Goal: Information Seeking & Learning: Learn about a topic

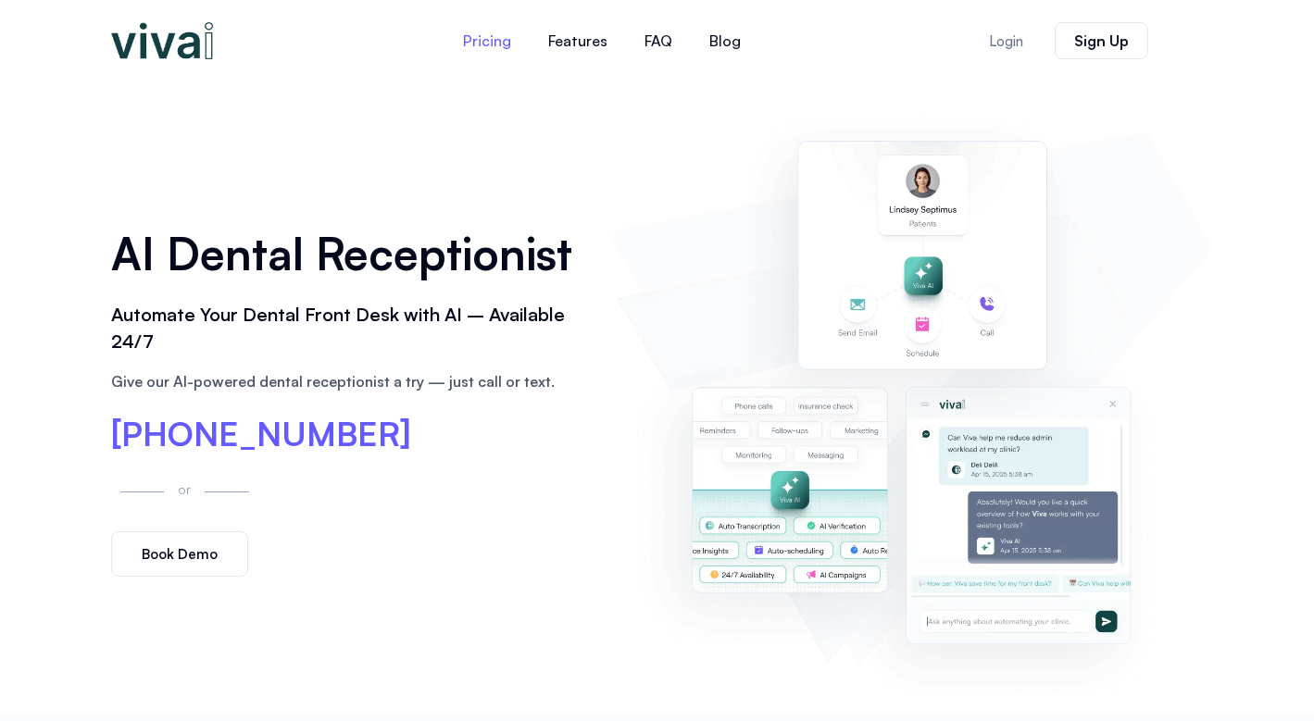
click at [500, 46] on link "Pricing" at bounding box center [486, 41] width 85 height 44
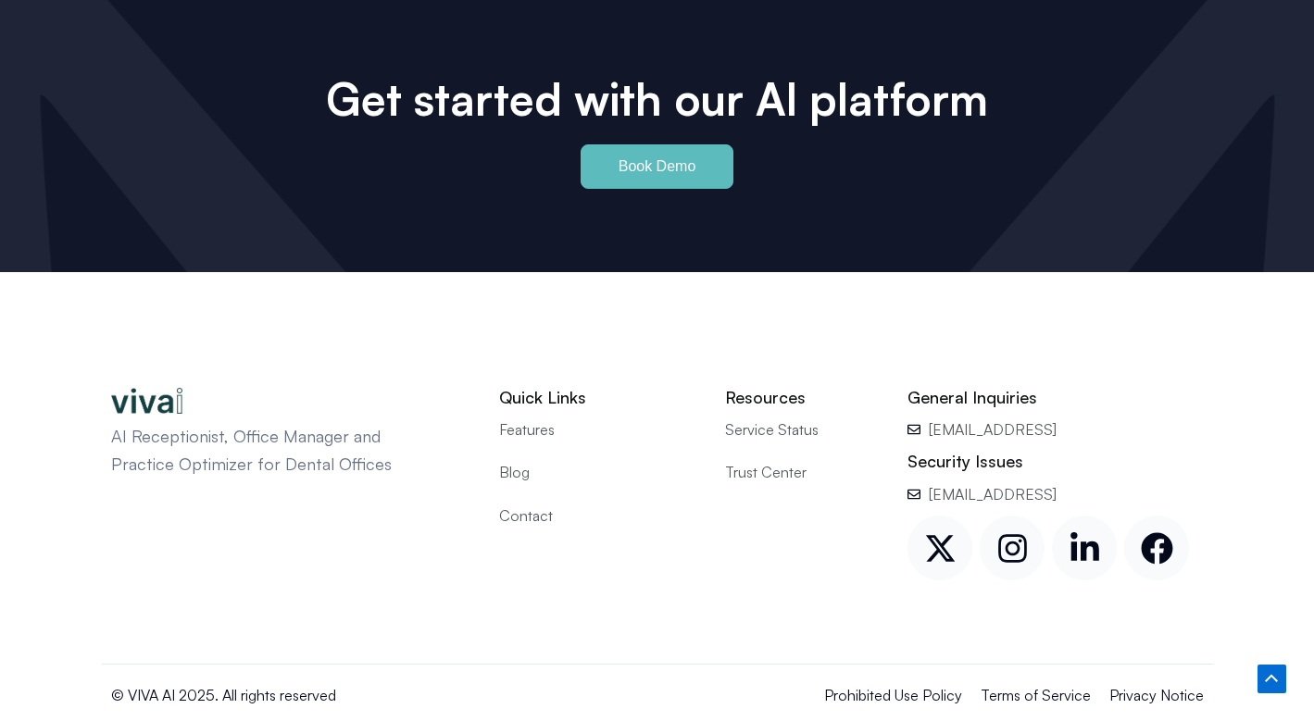
scroll to position [8758, 0]
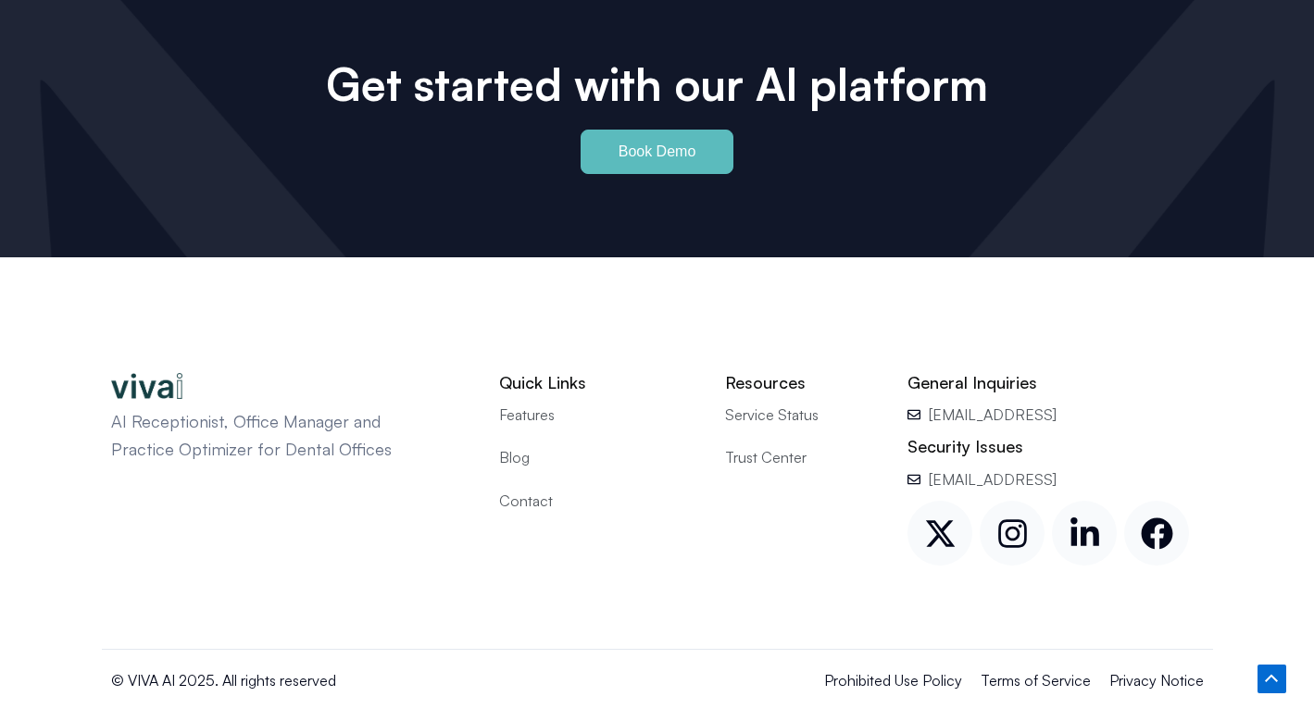
click at [513, 445] on span "Blog" at bounding box center [514, 457] width 31 height 24
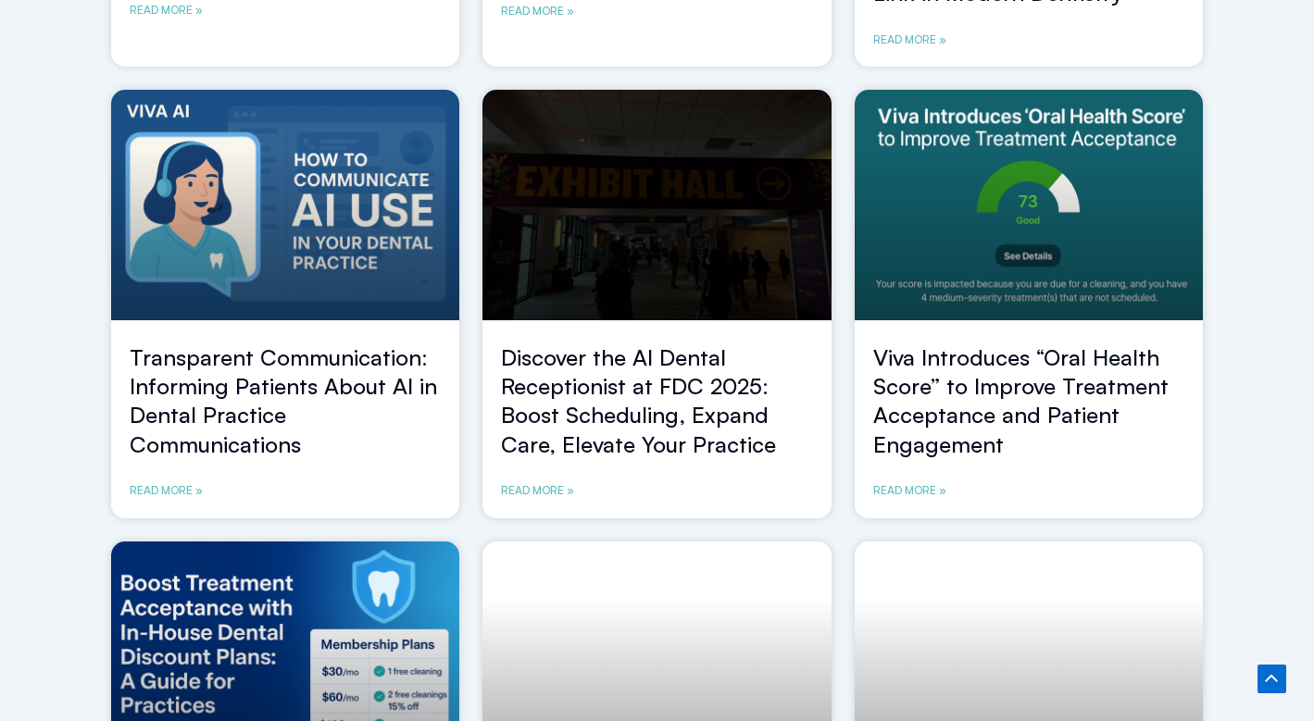
scroll to position [632, 0]
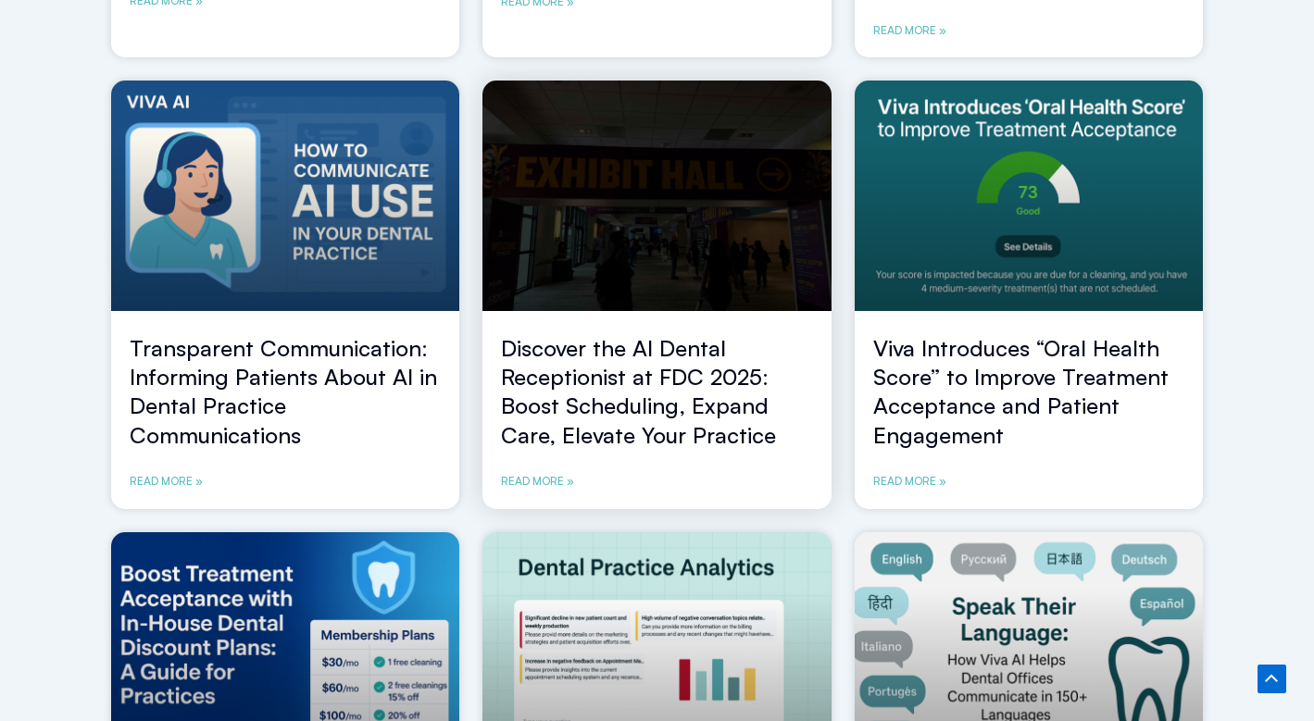
click at [618, 278] on link at bounding box center [656, 196] width 349 height 231
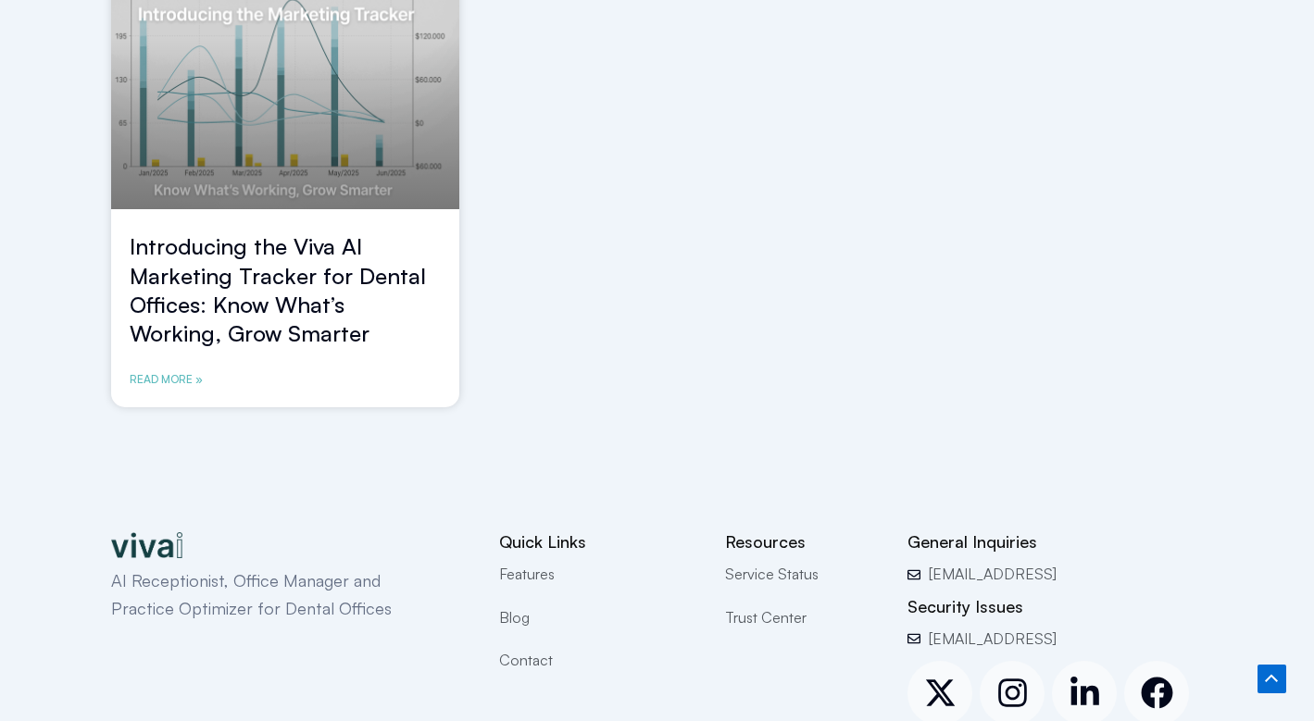
scroll to position [1638, 0]
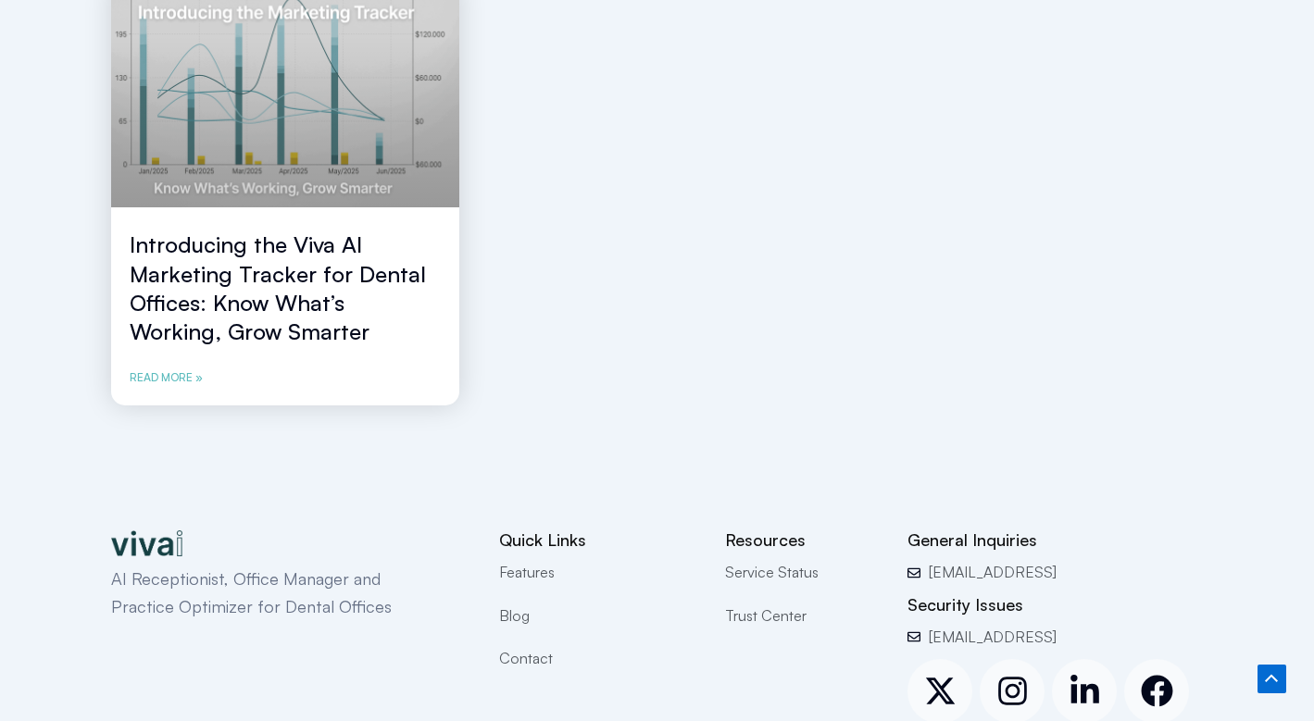
click at [344, 153] on link at bounding box center [285, 93] width 349 height 231
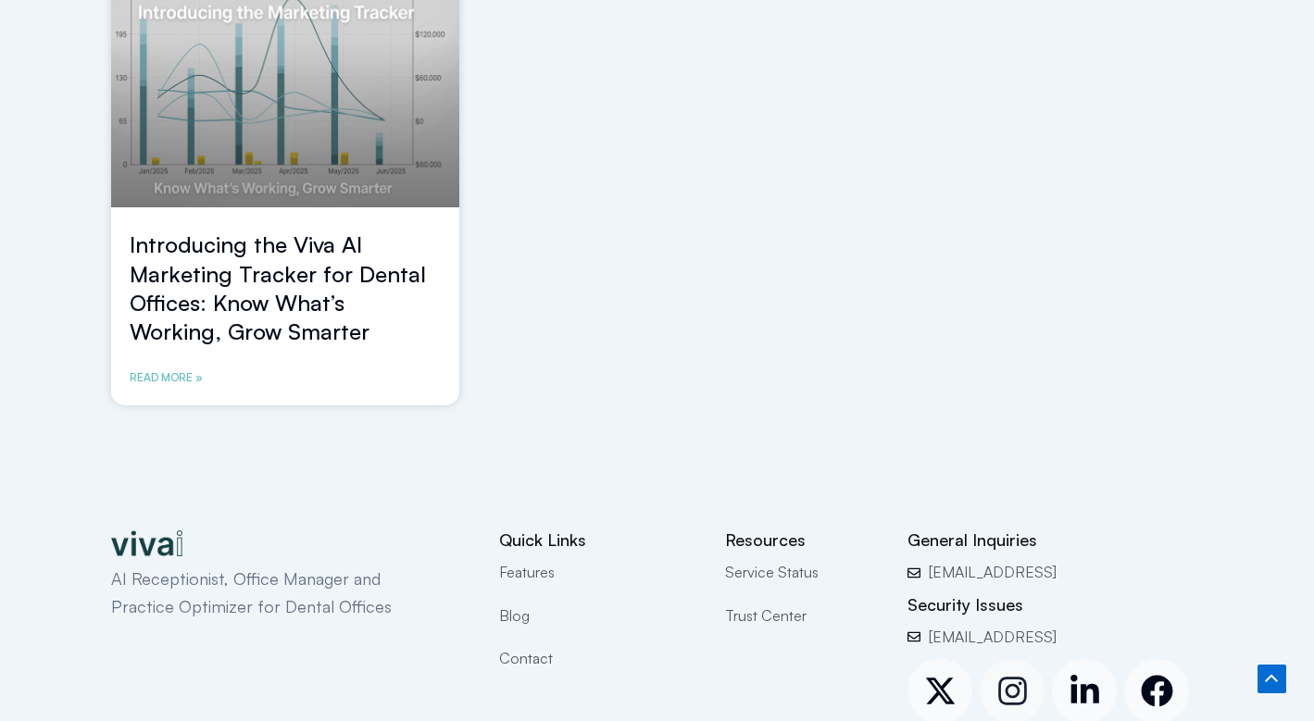
click at [1013, 684] on icon at bounding box center [1012, 691] width 29 height 29
click at [1149, 683] on icon at bounding box center [1156, 691] width 31 height 31
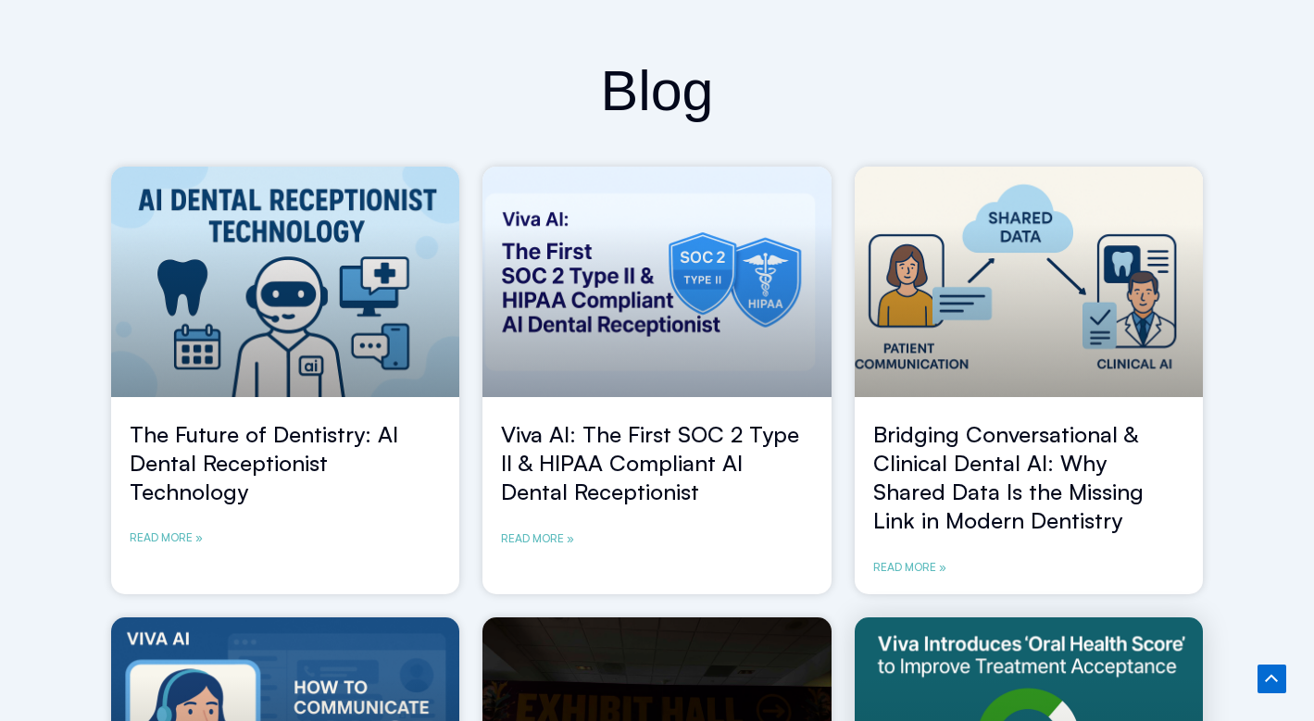
scroll to position [0, 0]
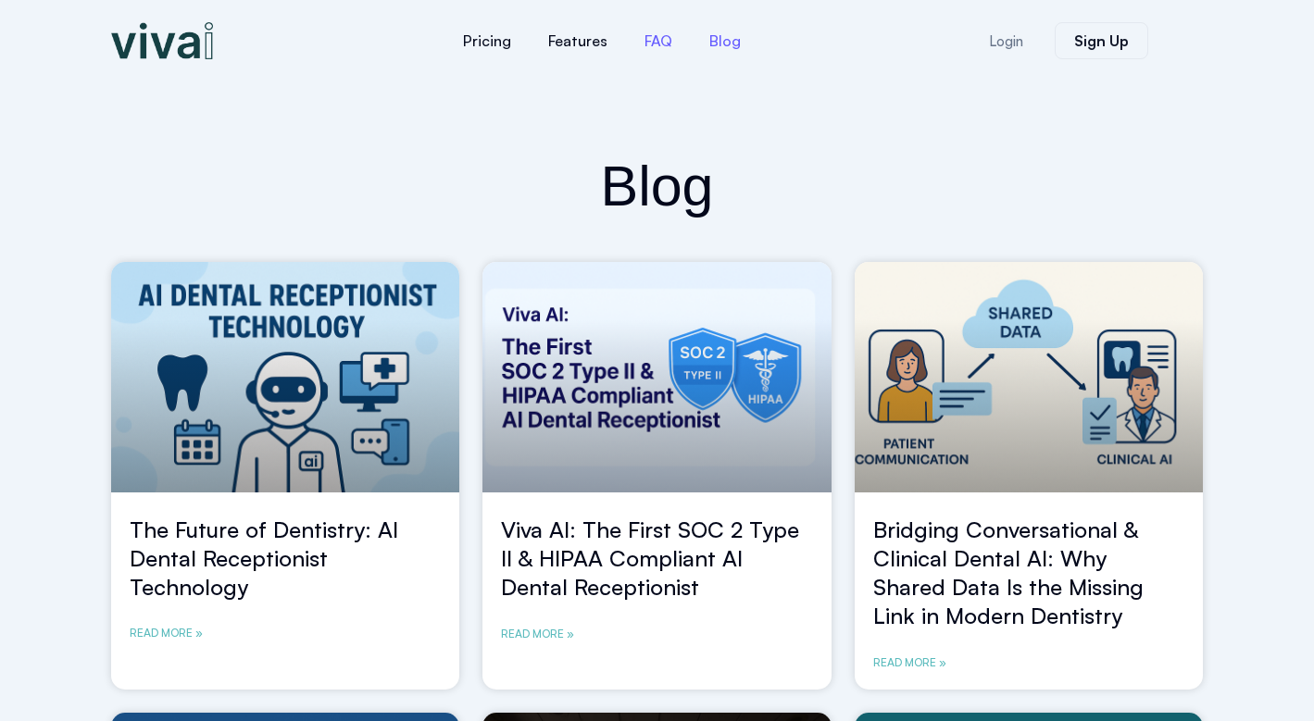
click at [656, 47] on link "FAQ" at bounding box center [658, 41] width 65 height 44
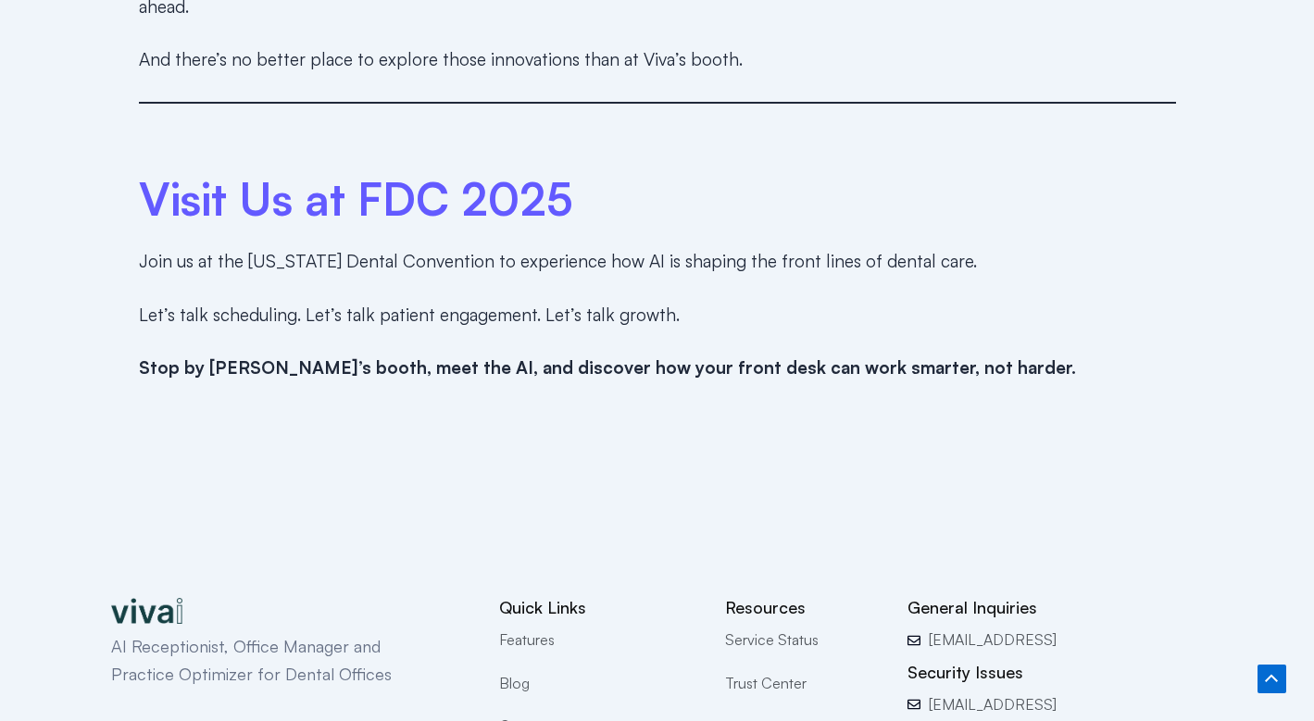
scroll to position [2623, 0]
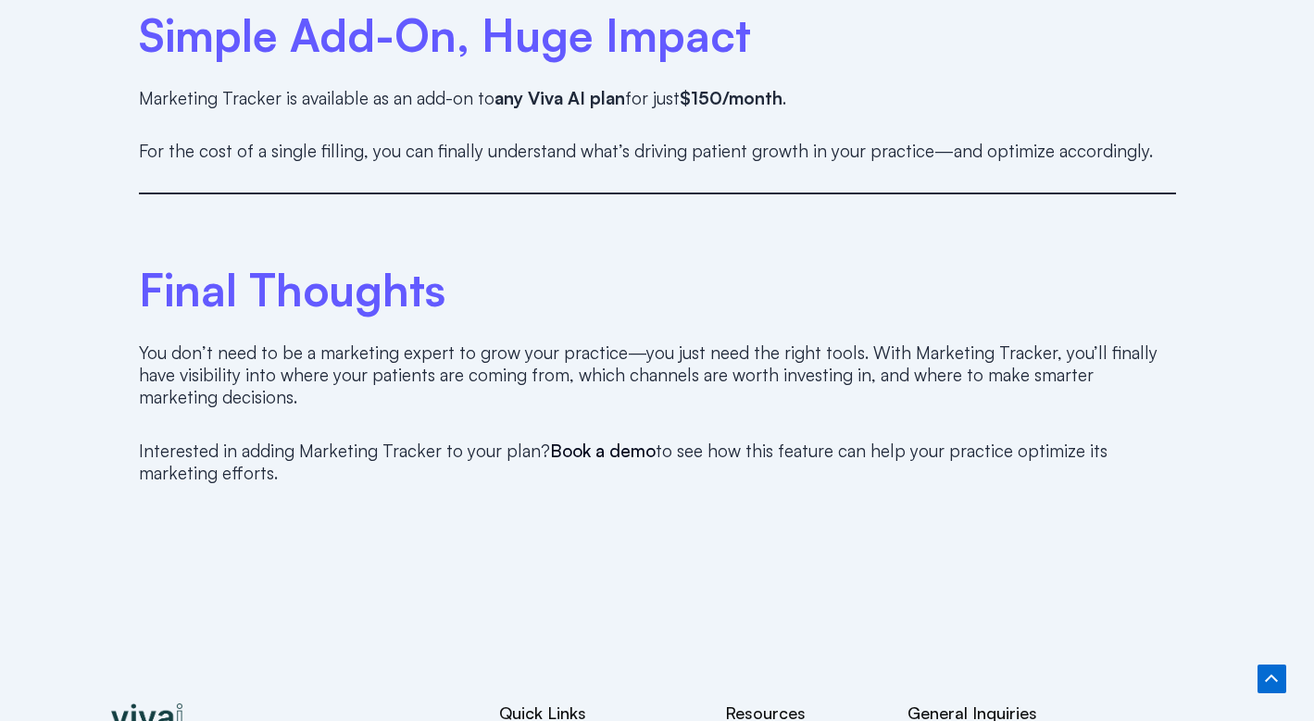
scroll to position [3173, 0]
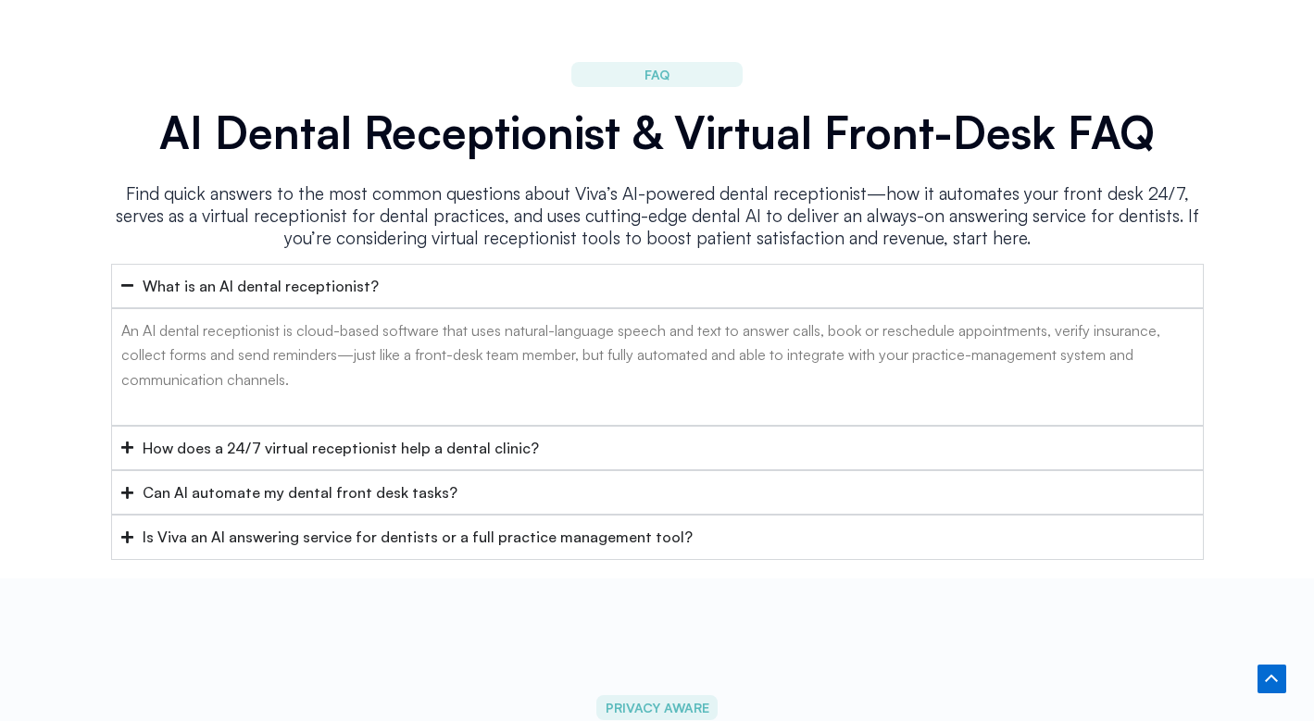
scroll to position [7398, 0]
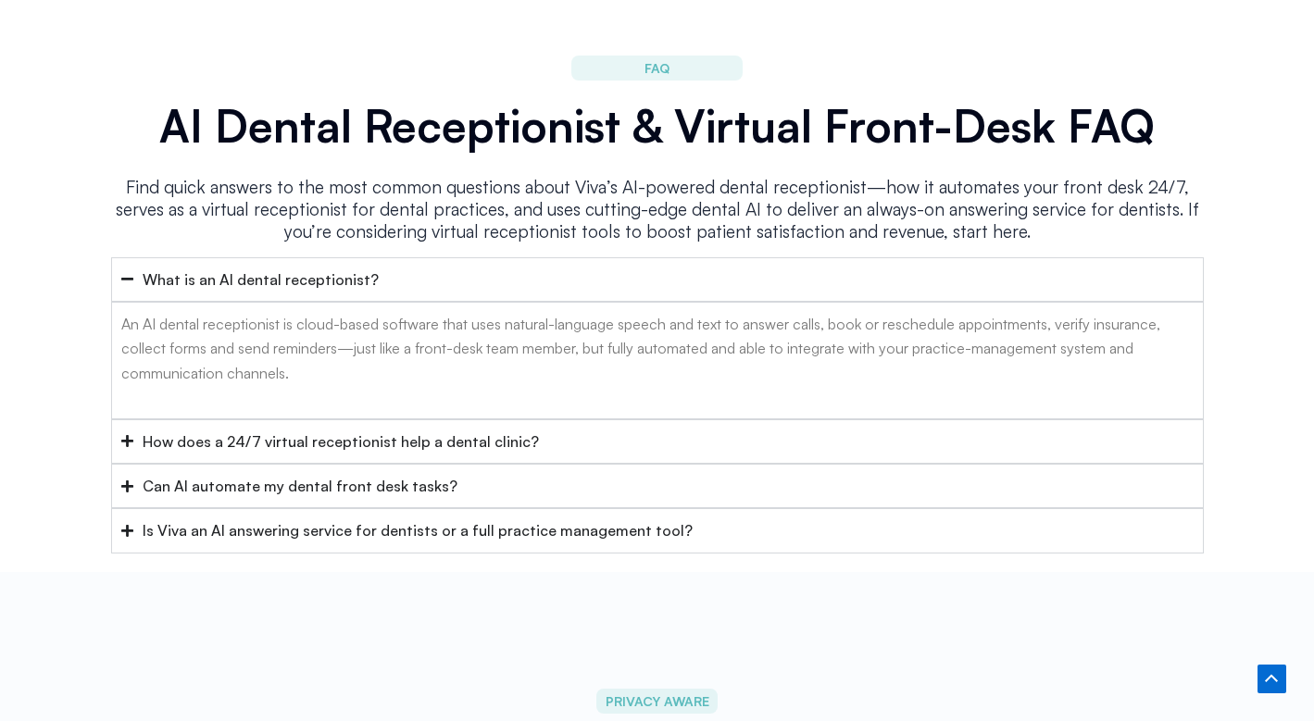
click at [345, 430] on div "How does a 24/7 virtual receptionist help a dental clinic?" at bounding box center [341, 442] width 396 height 24
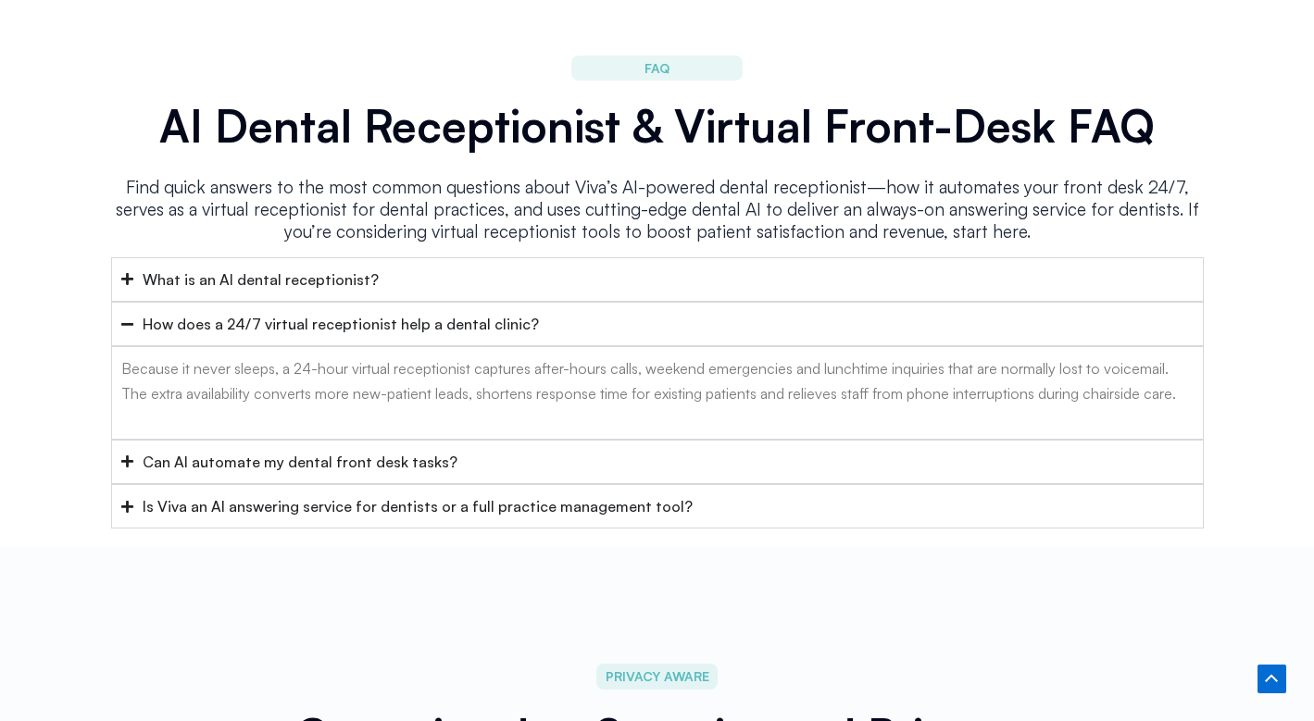
click at [343, 450] on div "Can AI automate my dental front desk tasks?" at bounding box center [300, 462] width 315 height 24
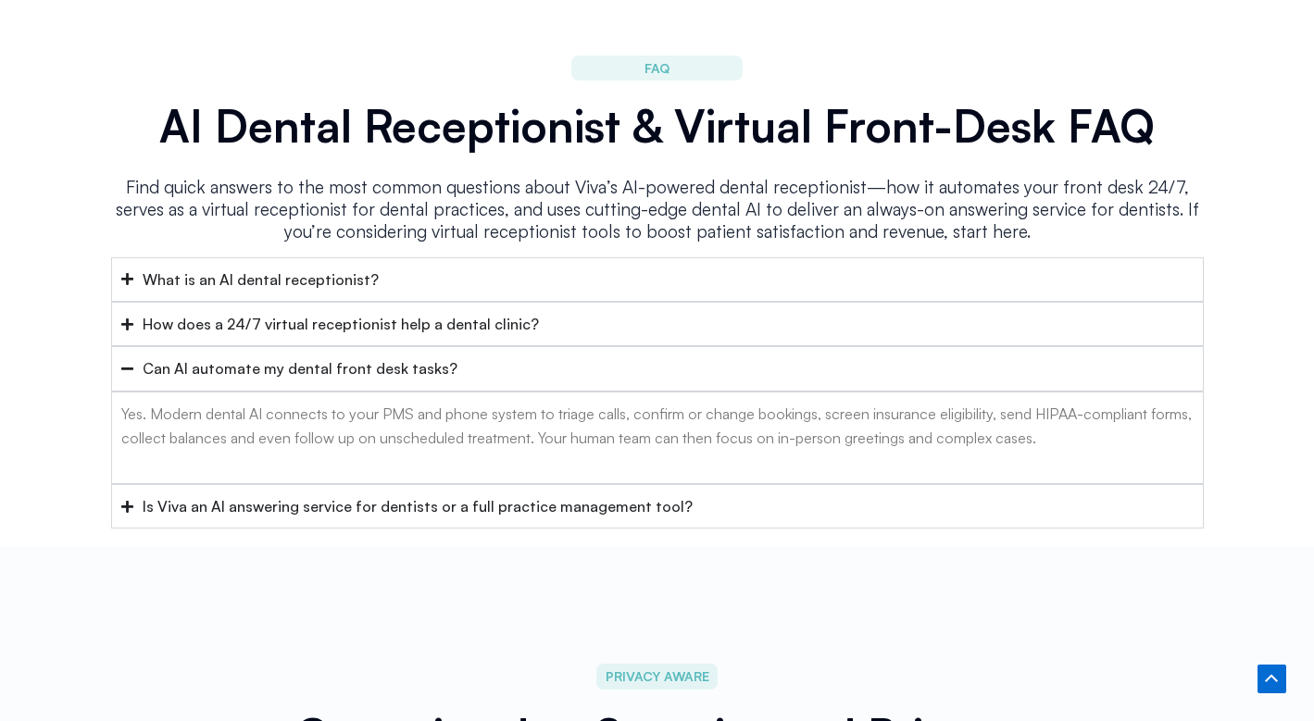
click at [339, 494] on div "Is Viva an AI answering service for dentists or a full practice management tool?" at bounding box center [418, 506] width 550 height 24
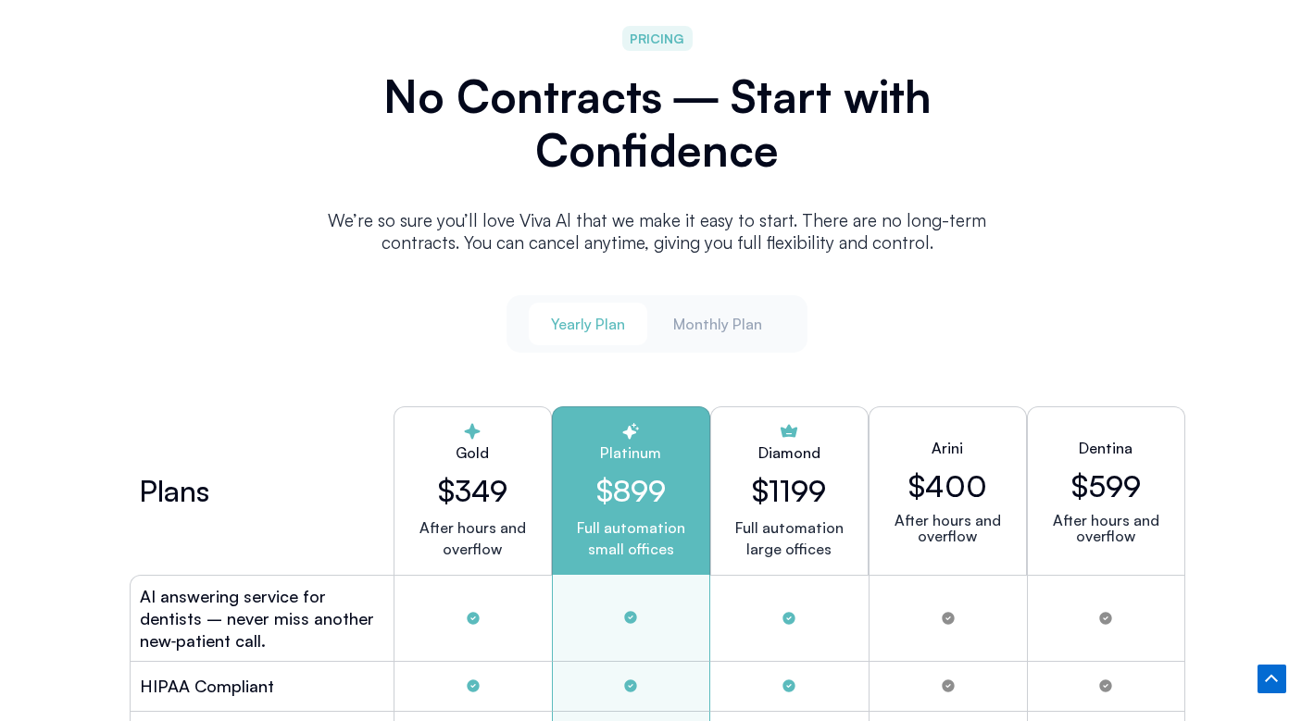
scroll to position [4734, 0]
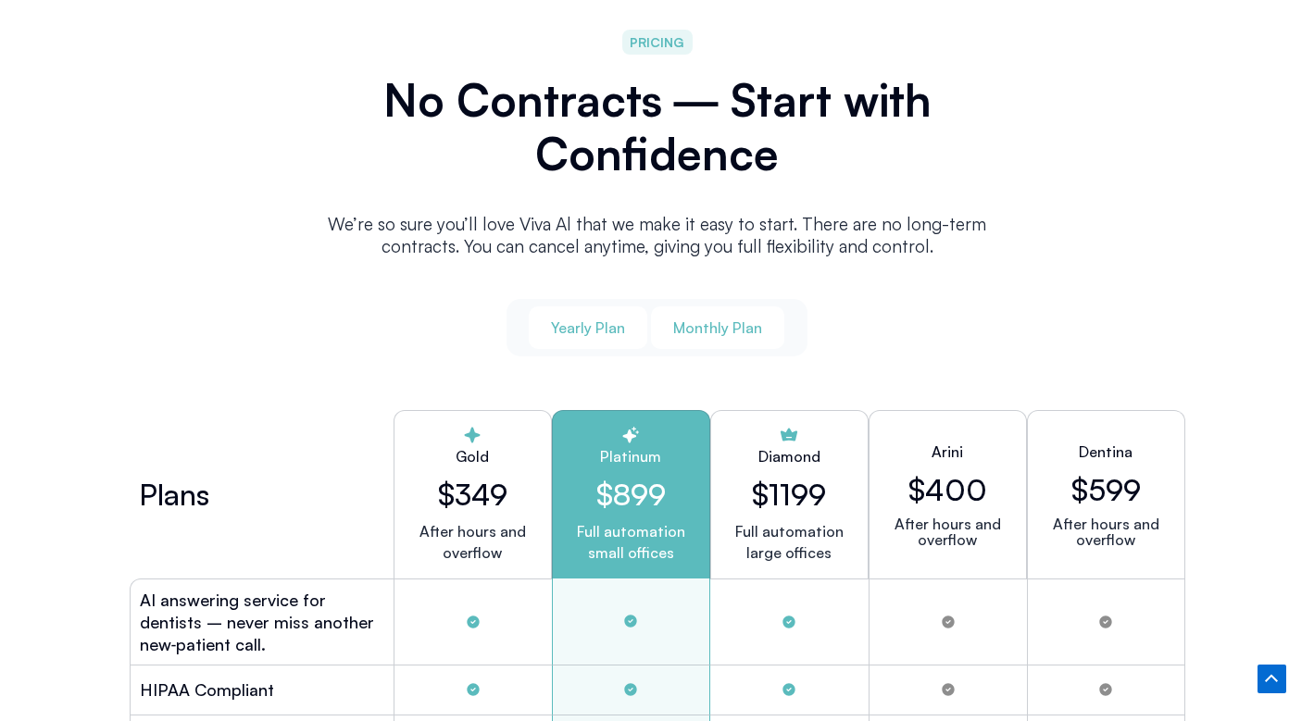
click at [704, 319] on span "Monthly Plan" at bounding box center [717, 328] width 89 height 20
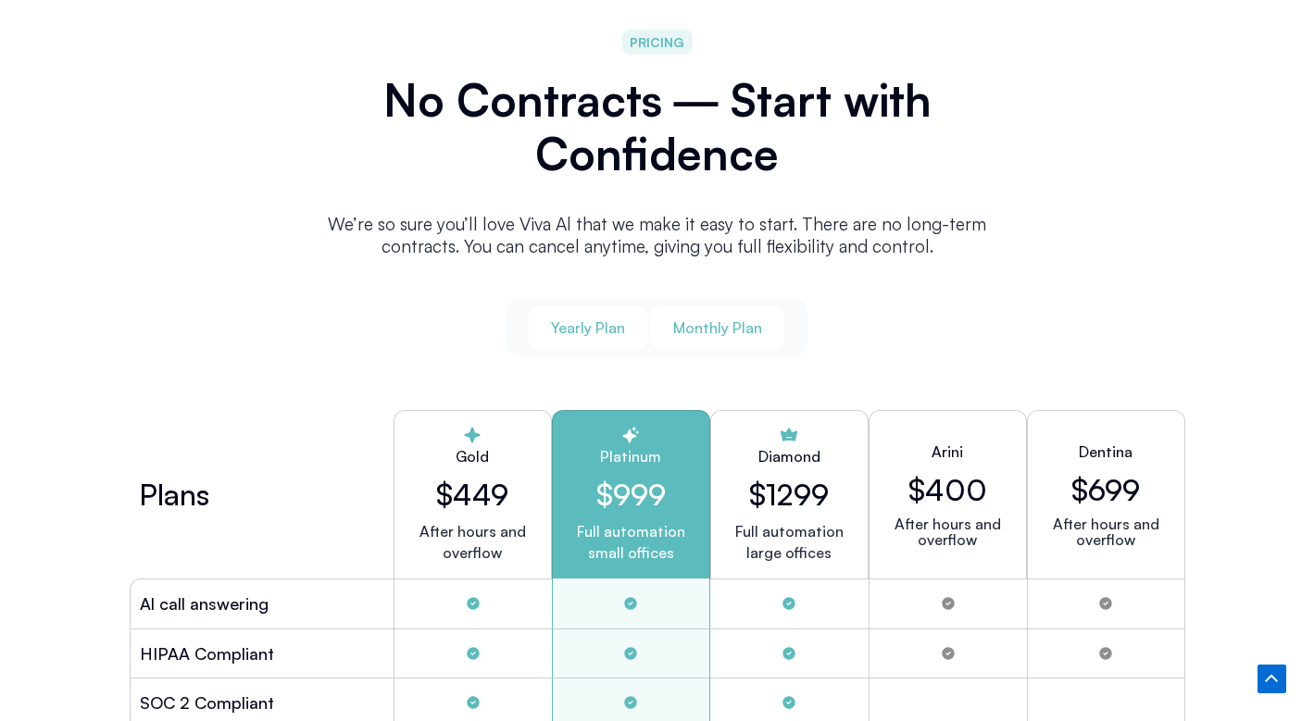
click at [608, 330] on span "Yearly Plan" at bounding box center [588, 328] width 74 height 20
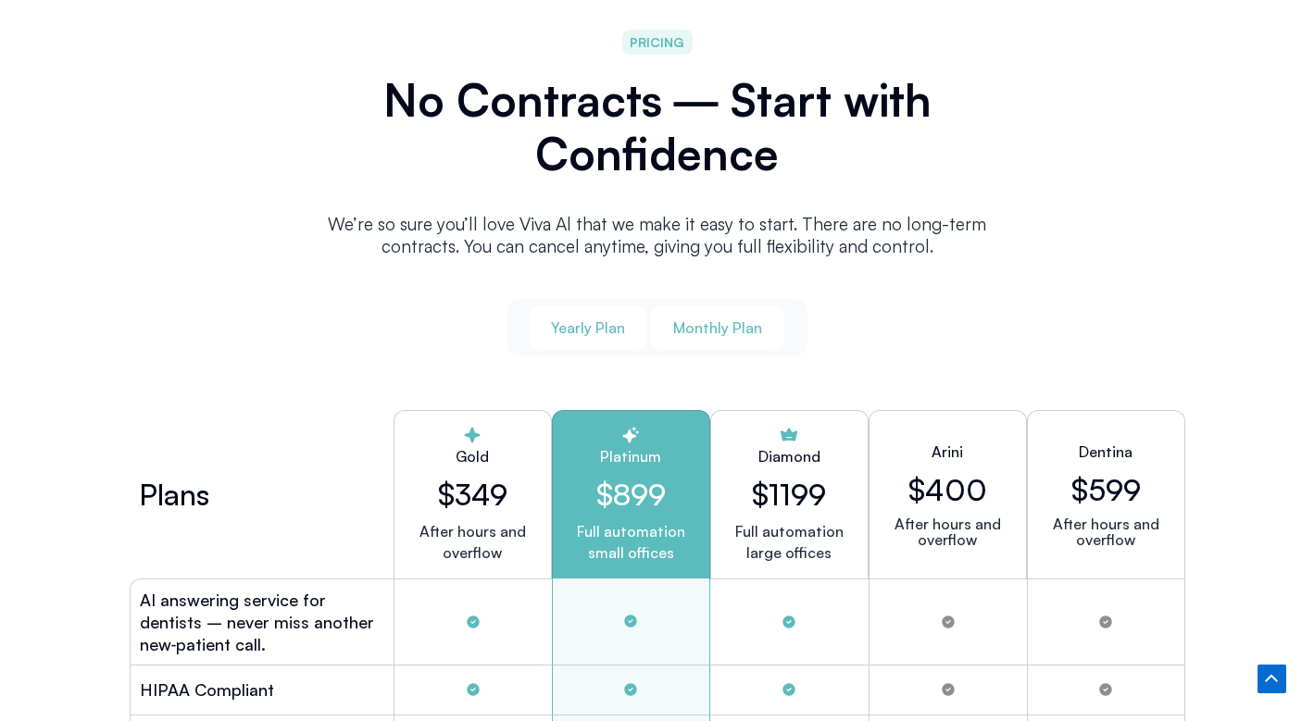
click at [717, 318] on span "Monthly Plan" at bounding box center [717, 328] width 89 height 20
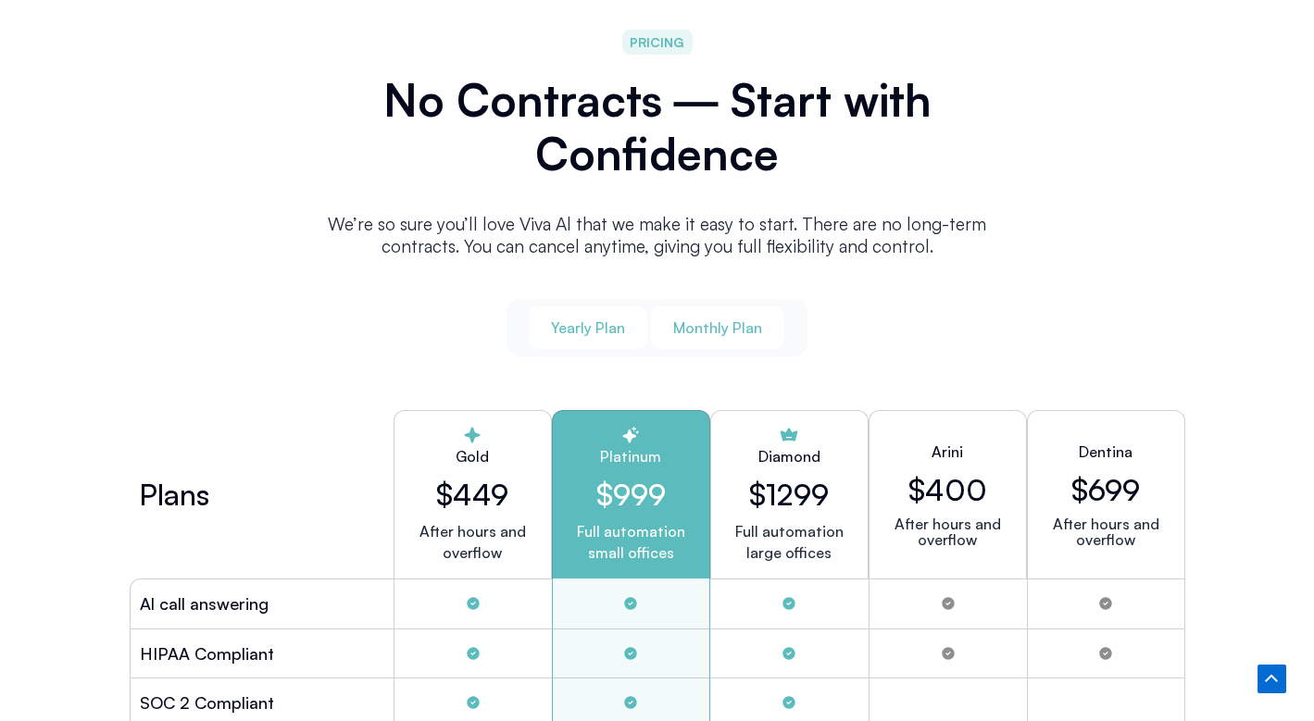
click at [613, 318] on span "Yearly Plan" at bounding box center [588, 328] width 74 height 20
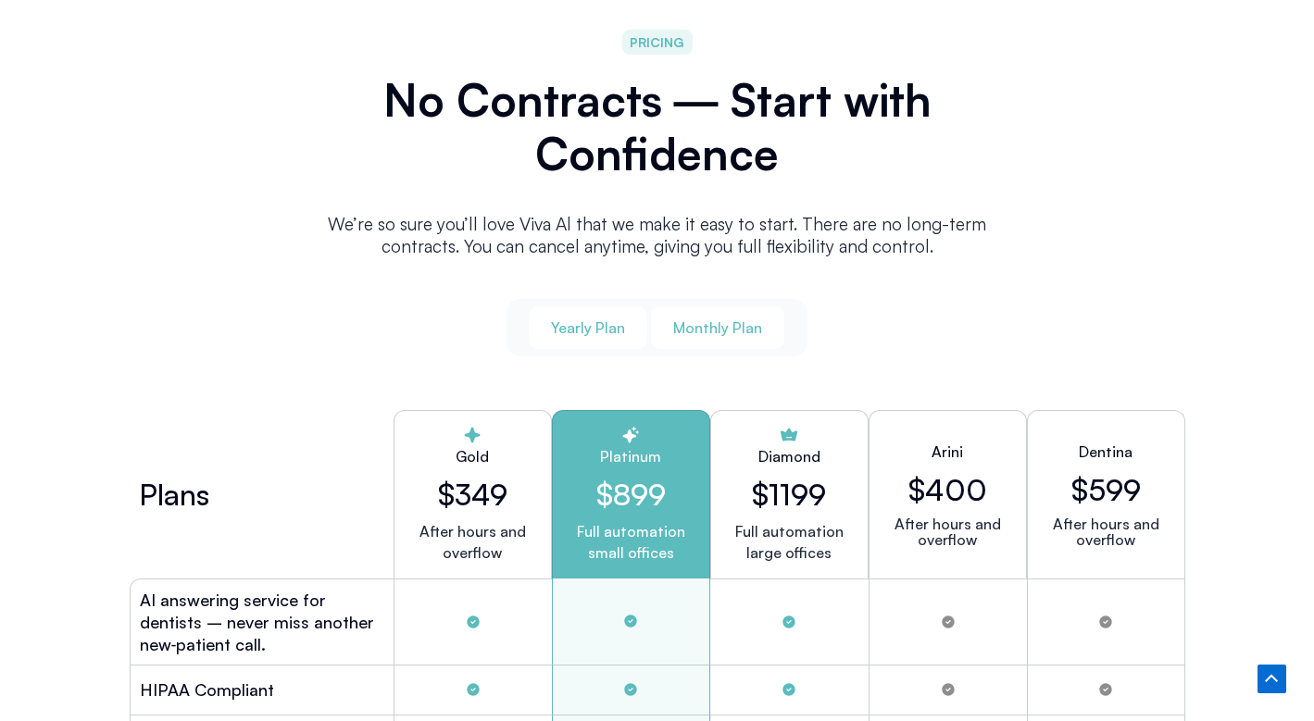
click at [709, 325] on span "Monthly Plan" at bounding box center [717, 328] width 89 height 20
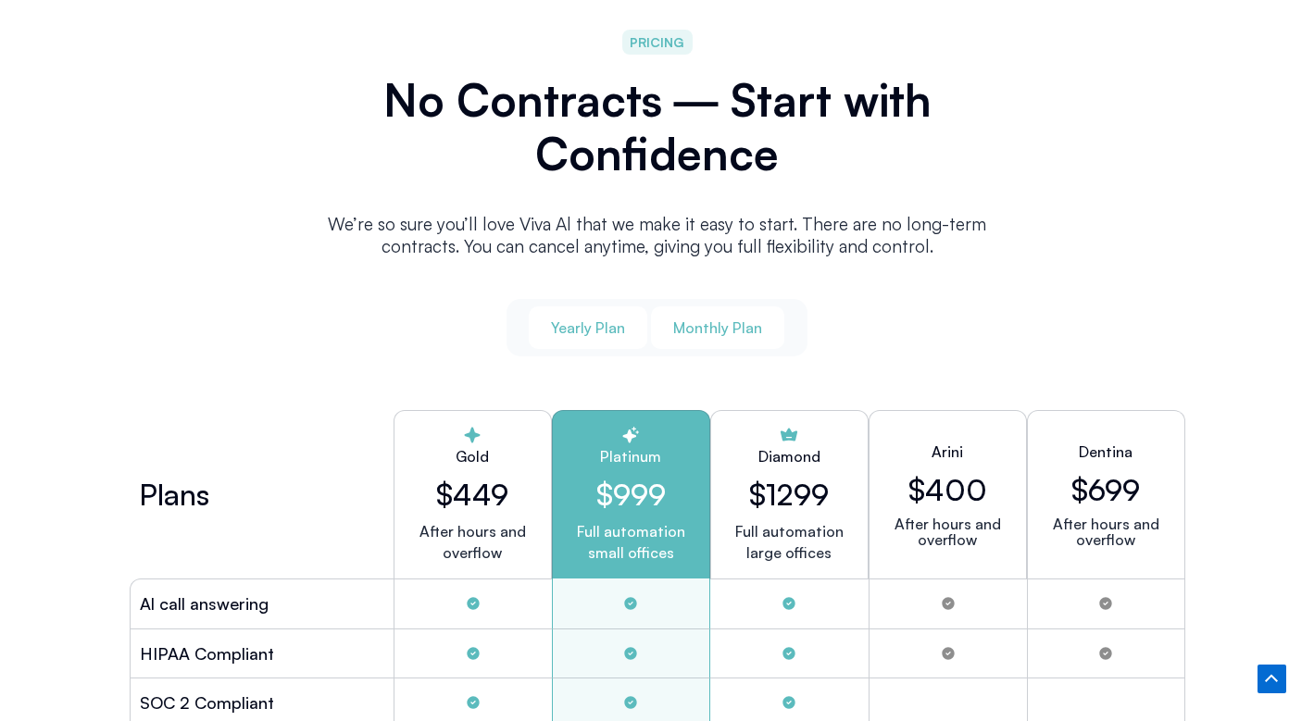
click at [613, 332] on button "Yearly Plan" at bounding box center [588, 327] width 119 height 43
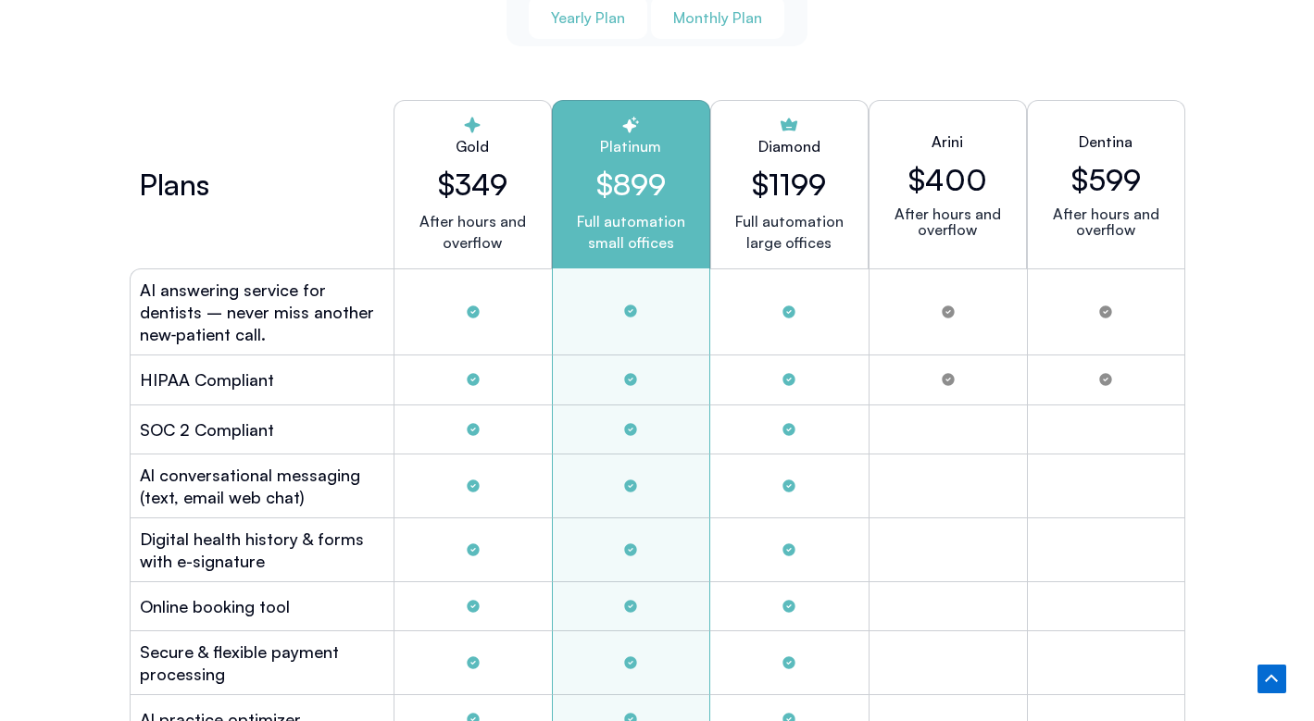
scroll to position [4994, 0]
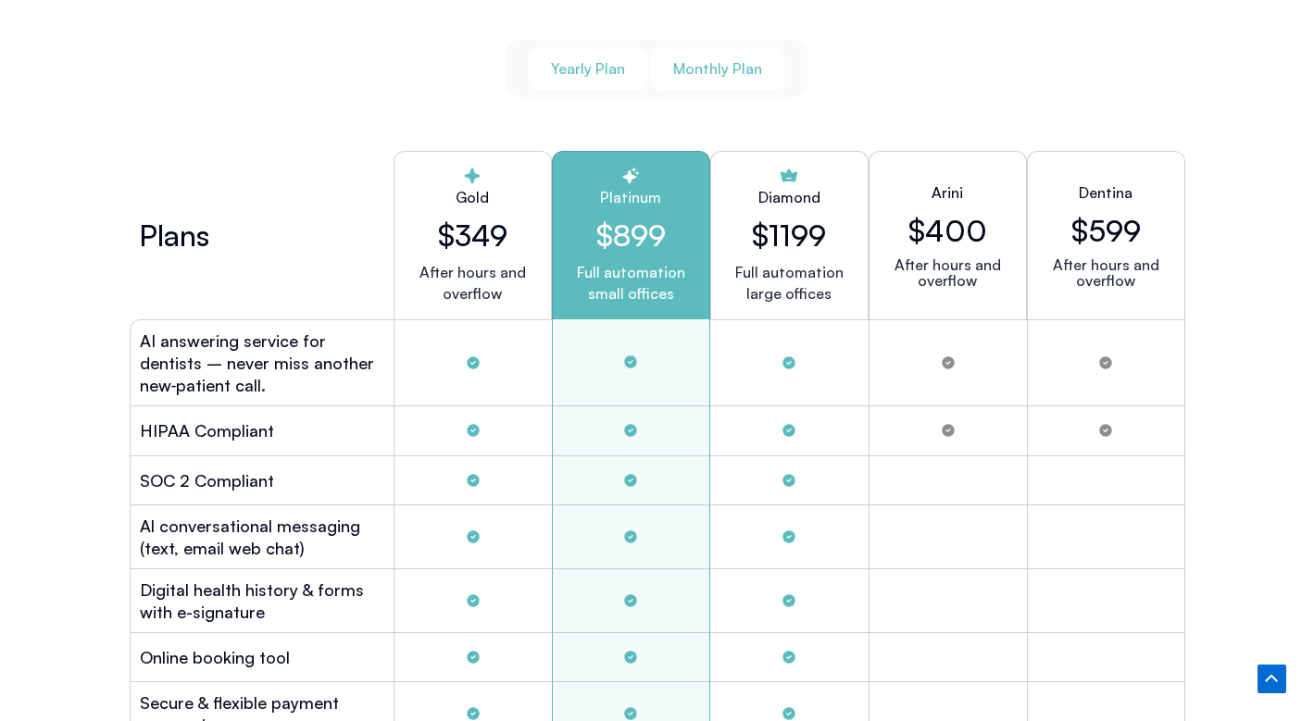
click at [714, 75] on button "Monthly Plan" at bounding box center [717, 68] width 133 height 43
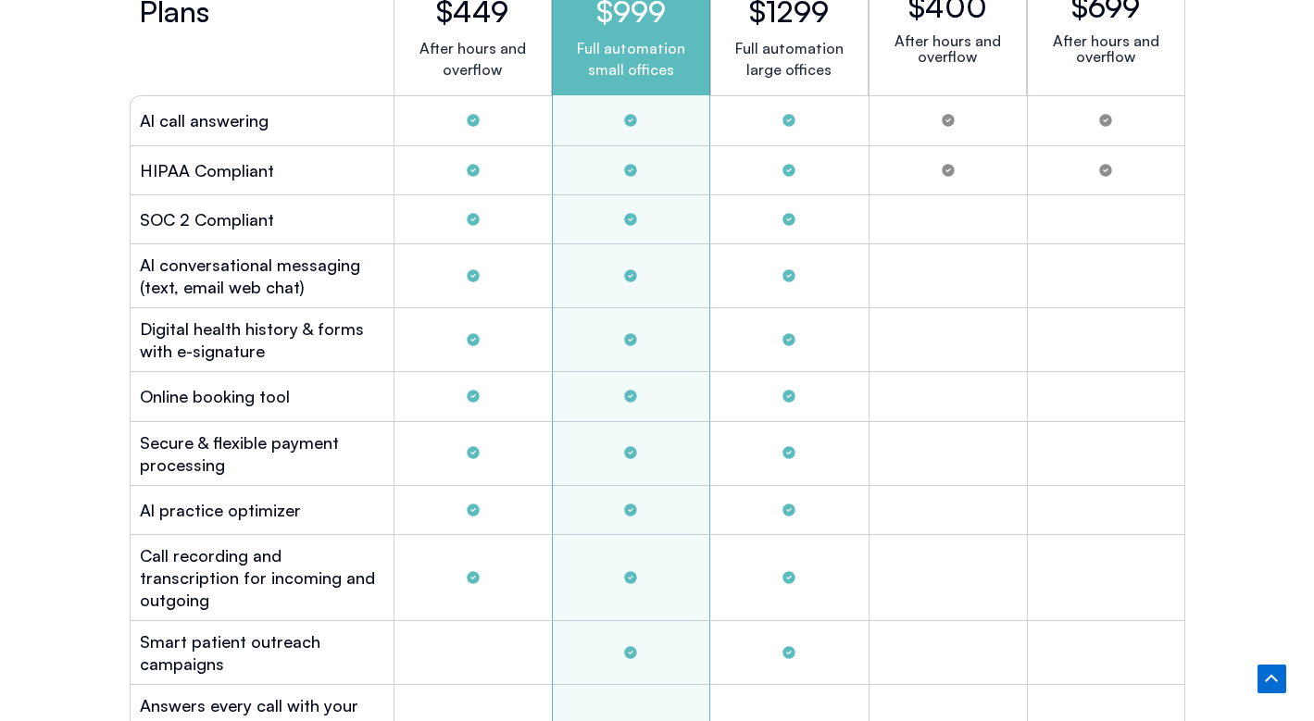
scroll to position [5183, 0]
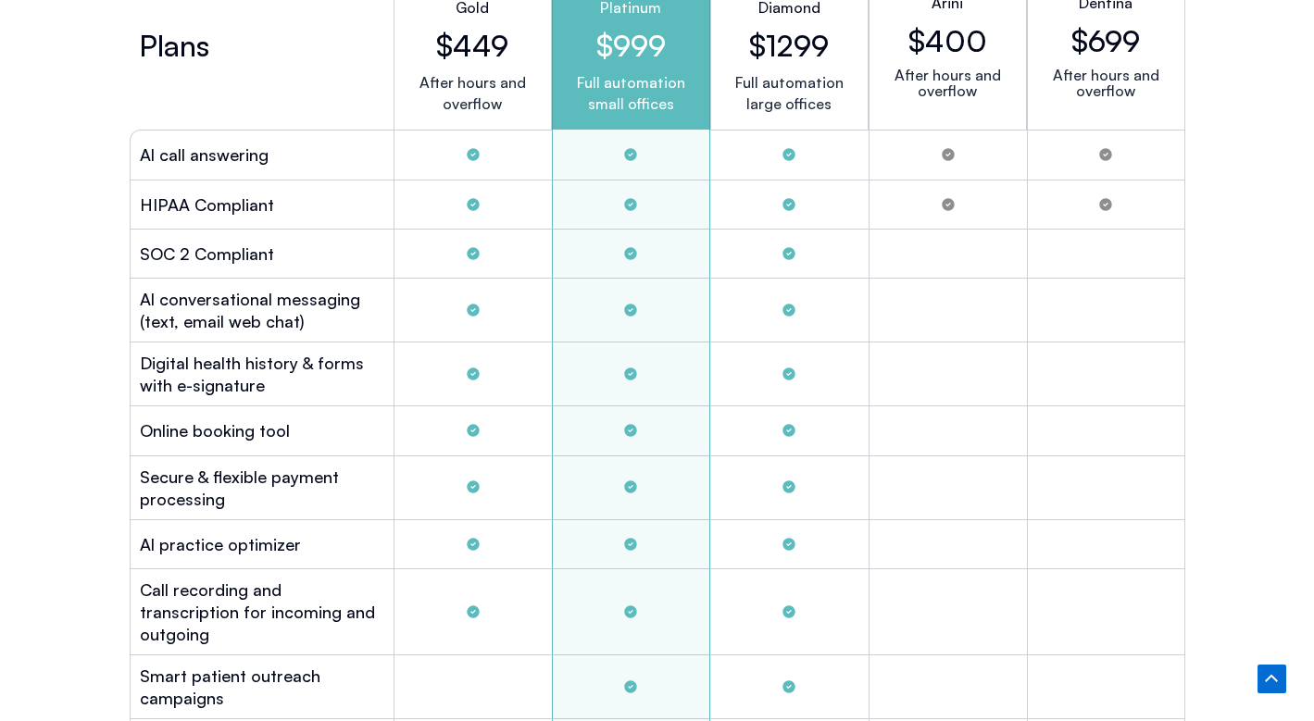
drag, startPoint x: 626, startPoint y: 305, endPoint x: 503, endPoint y: 299, distance: 123.3
click at [503, 299] on div "Al conversational messaging (text, email web chat)" at bounding box center [658, 311] width 1056 height 64
click at [487, 296] on div "Tabs. Open items with Enter or Space, close with Escape and navigate using the …" at bounding box center [473, 311] width 158 height 64
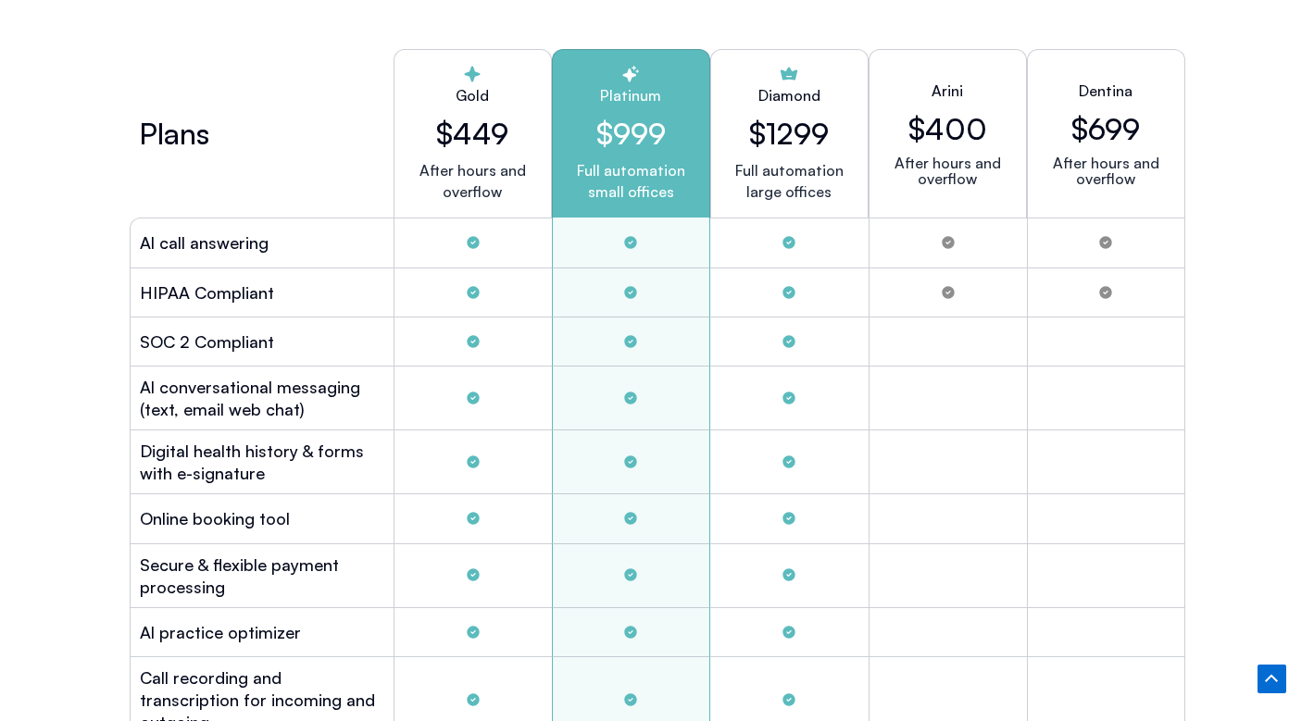
scroll to position [5087, 0]
